Goal: Task Accomplishment & Management: Use online tool/utility

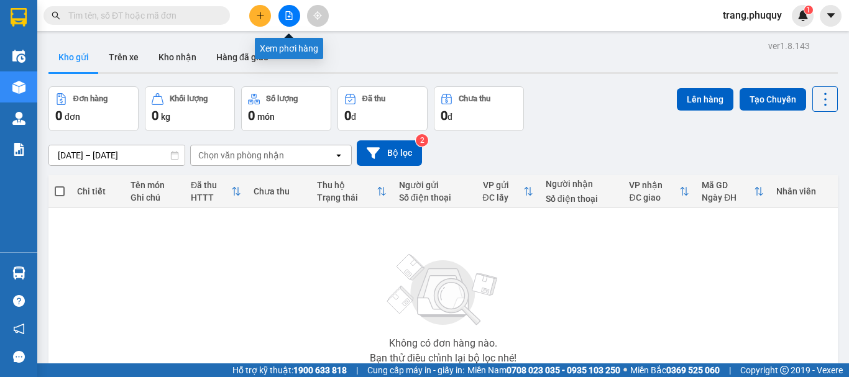
click at [289, 12] on icon "file-add" at bounding box center [289, 15] width 7 height 9
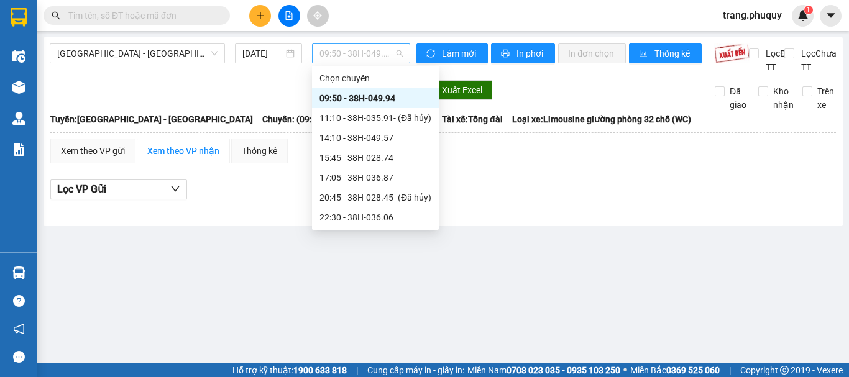
click at [348, 60] on span "09:50 - 38H-049.94" at bounding box center [361, 53] width 83 height 19
click at [367, 139] on div "14:10 - 38H-049.57" at bounding box center [376, 138] width 112 height 14
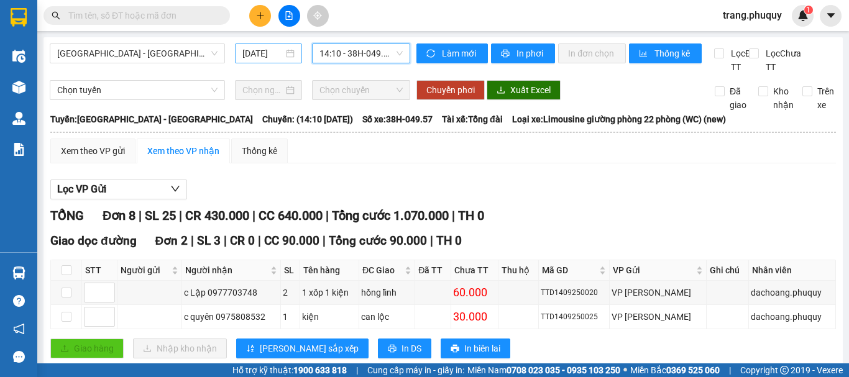
click at [252, 53] on input "[DATE]" at bounding box center [263, 54] width 41 height 14
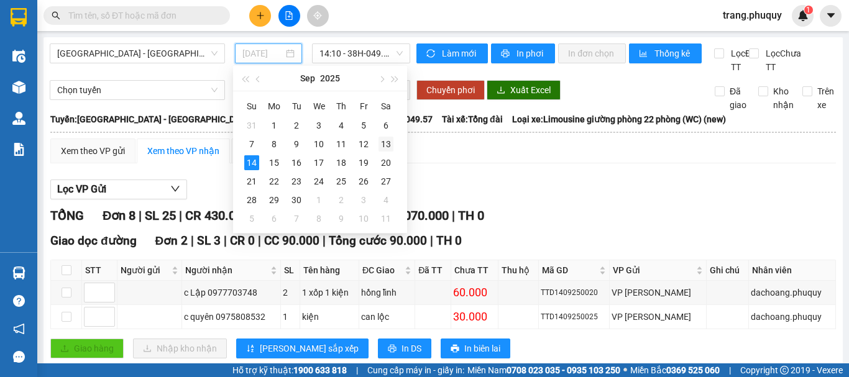
click at [387, 142] on div "13" at bounding box center [386, 144] width 15 height 15
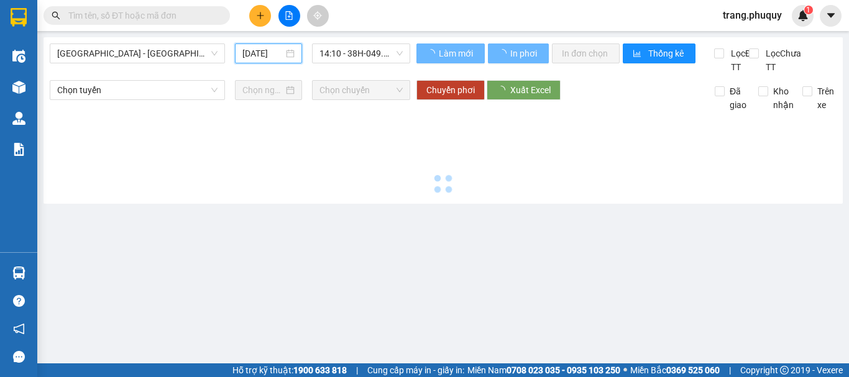
type input "[DATE]"
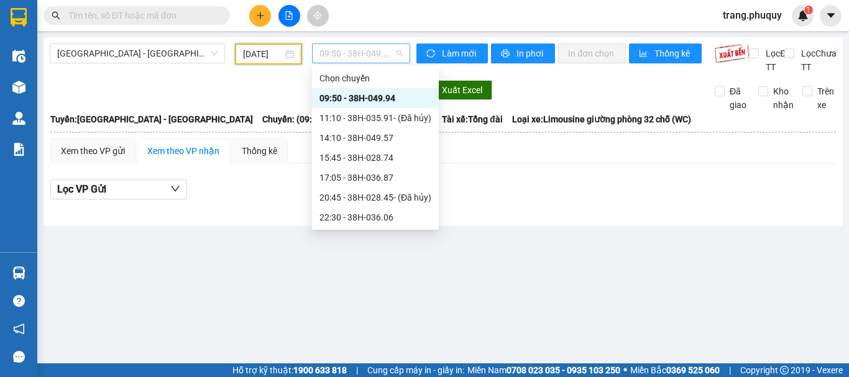
click at [375, 50] on span "09:50 - 38H-049.94" at bounding box center [361, 53] width 83 height 19
click at [376, 144] on div "14:10 - 38H-049.57" at bounding box center [376, 138] width 112 height 14
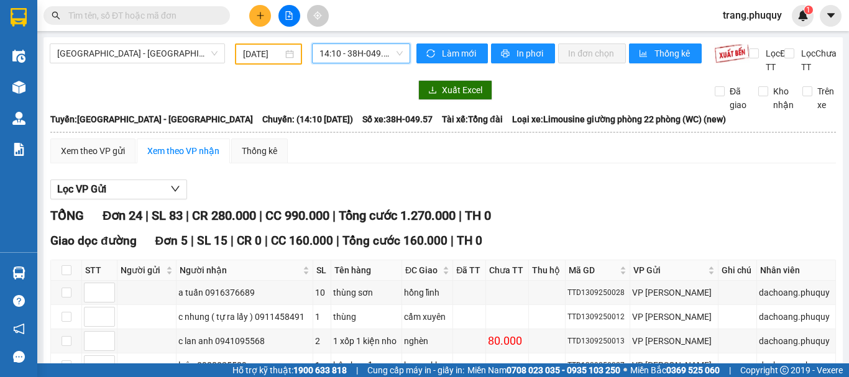
click at [383, 49] on span "14:10 - 38H-049.57" at bounding box center [361, 53] width 83 height 19
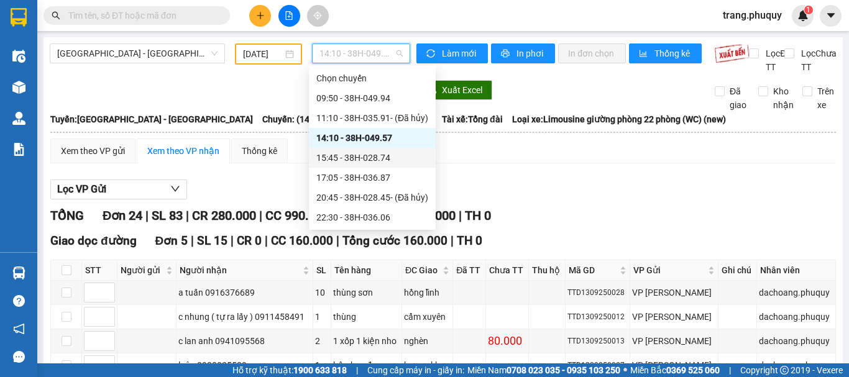
click at [358, 153] on div "15:45 - 38H-028.74" at bounding box center [373, 158] width 112 height 14
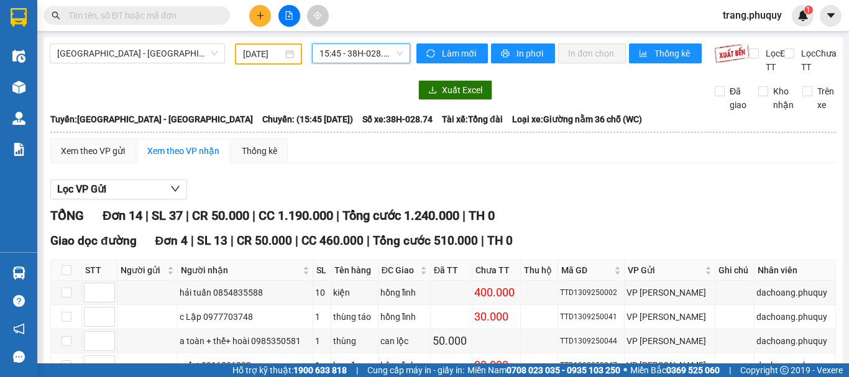
click at [356, 60] on span "15:45 - 38H-028.74" at bounding box center [361, 53] width 83 height 19
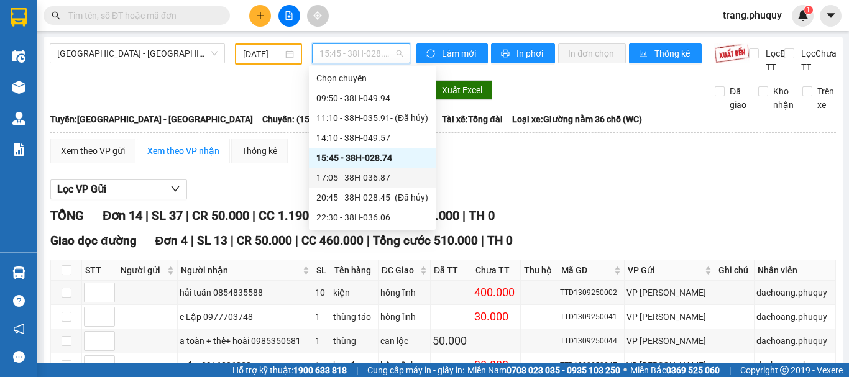
click at [362, 175] on div "17:05 - 38H-036.87" at bounding box center [373, 178] width 112 height 14
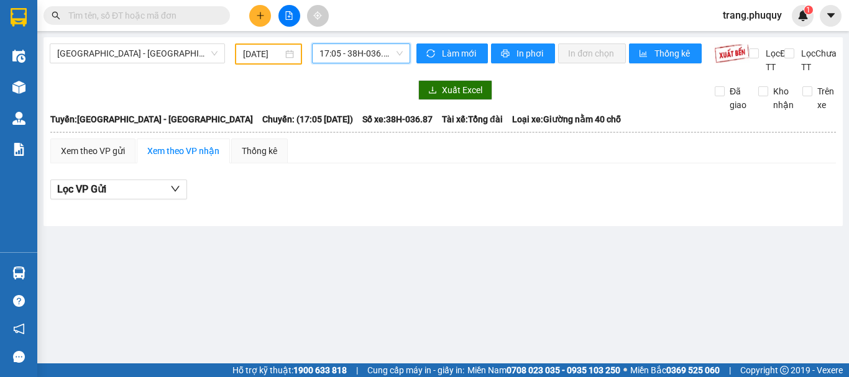
click at [362, 56] on span "17:05 - 38H-036.87" at bounding box center [361, 53] width 83 height 19
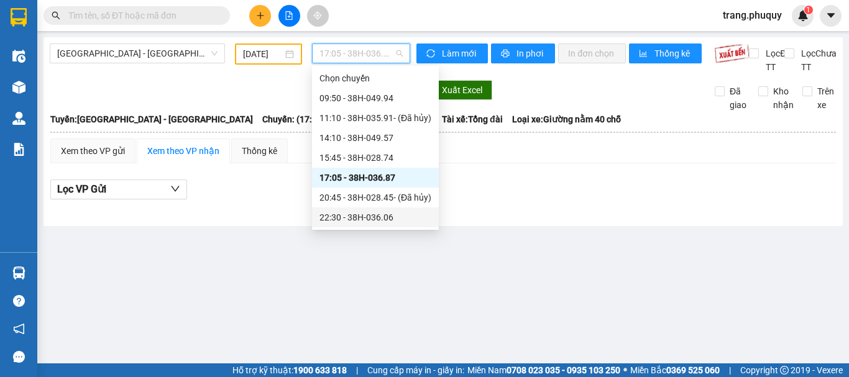
click at [366, 218] on div "22:30 - 38H-036.06" at bounding box center [376, 218] width 112 height 14
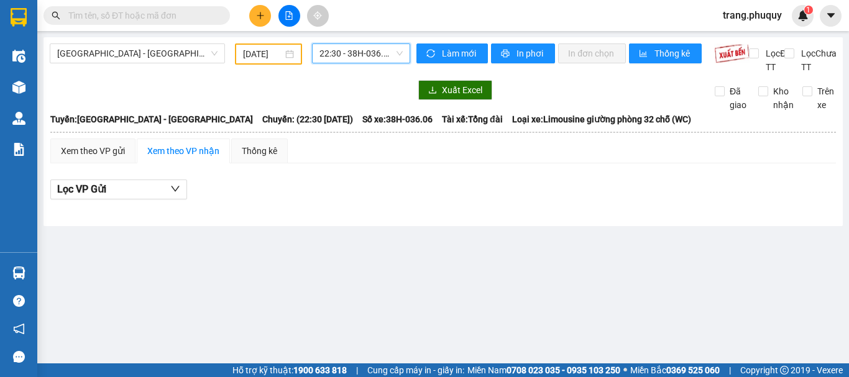
click at [372, 56] on span "22:30 - 38H-036.06" at bounding box center [361, 53] width 83 height 19
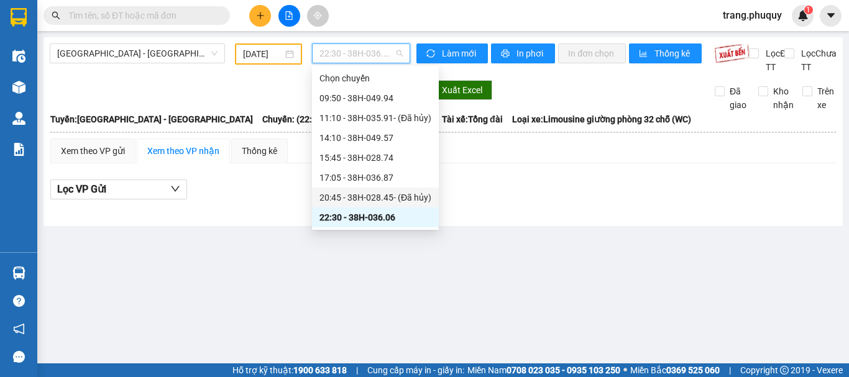
scroll to position [20, 0]
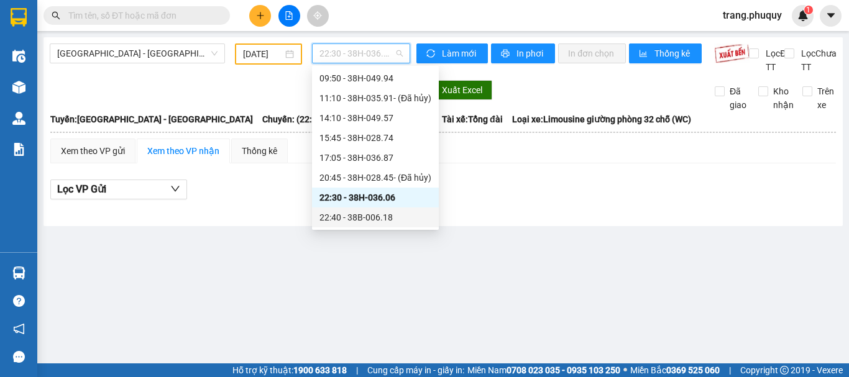
click at [381, 218] on div "22:40 - 38B-006.18" at bounding box center [376, 218] width 112 height 14
